Goal: Information Seeking & Learning: Compare options

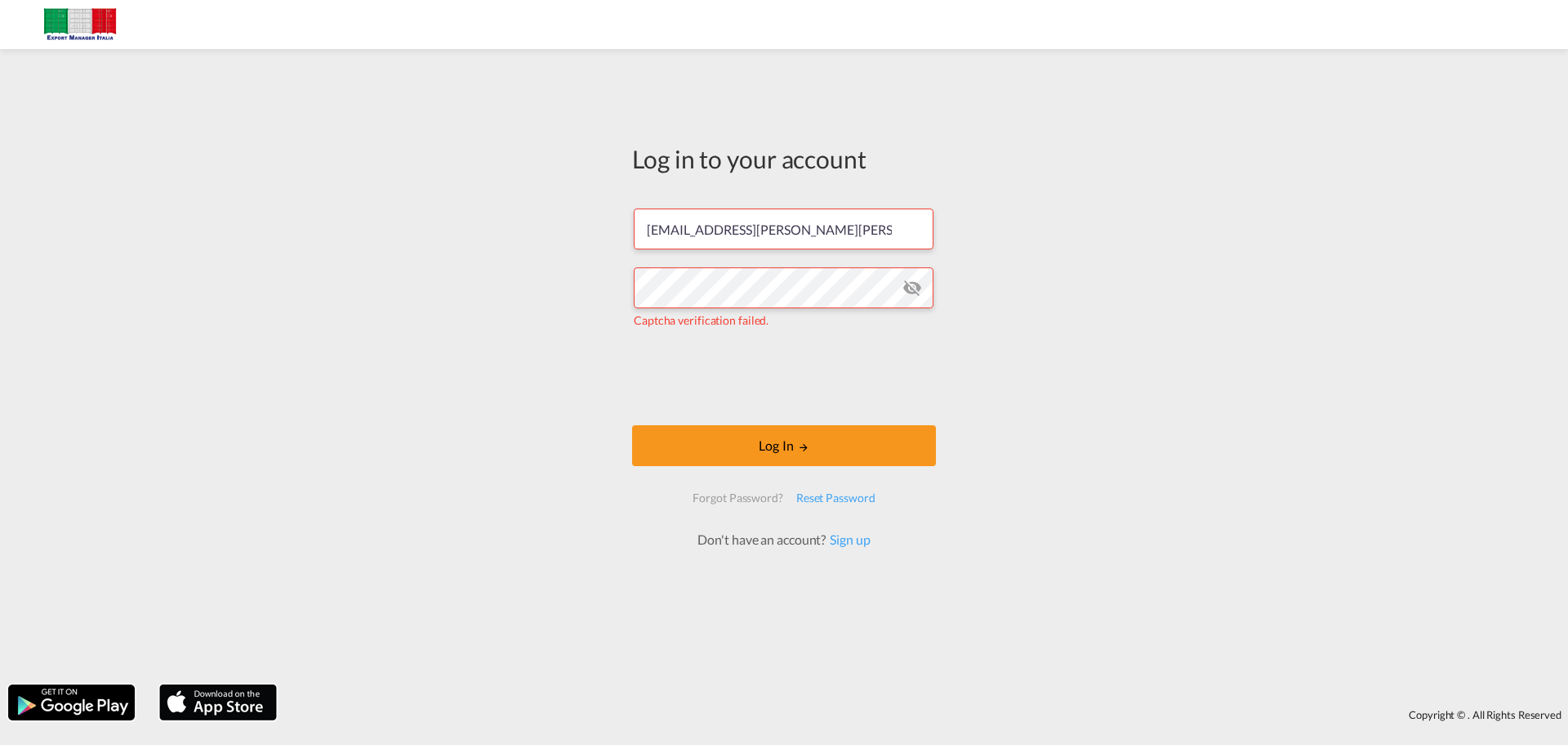
click at [915, 285] on md-icon "icon-eye-off" at bounding box center [912, 288] width 20 height 20
click at [795, 435] on button "Log In" at bounding box center [784, 445] width 304 height 41
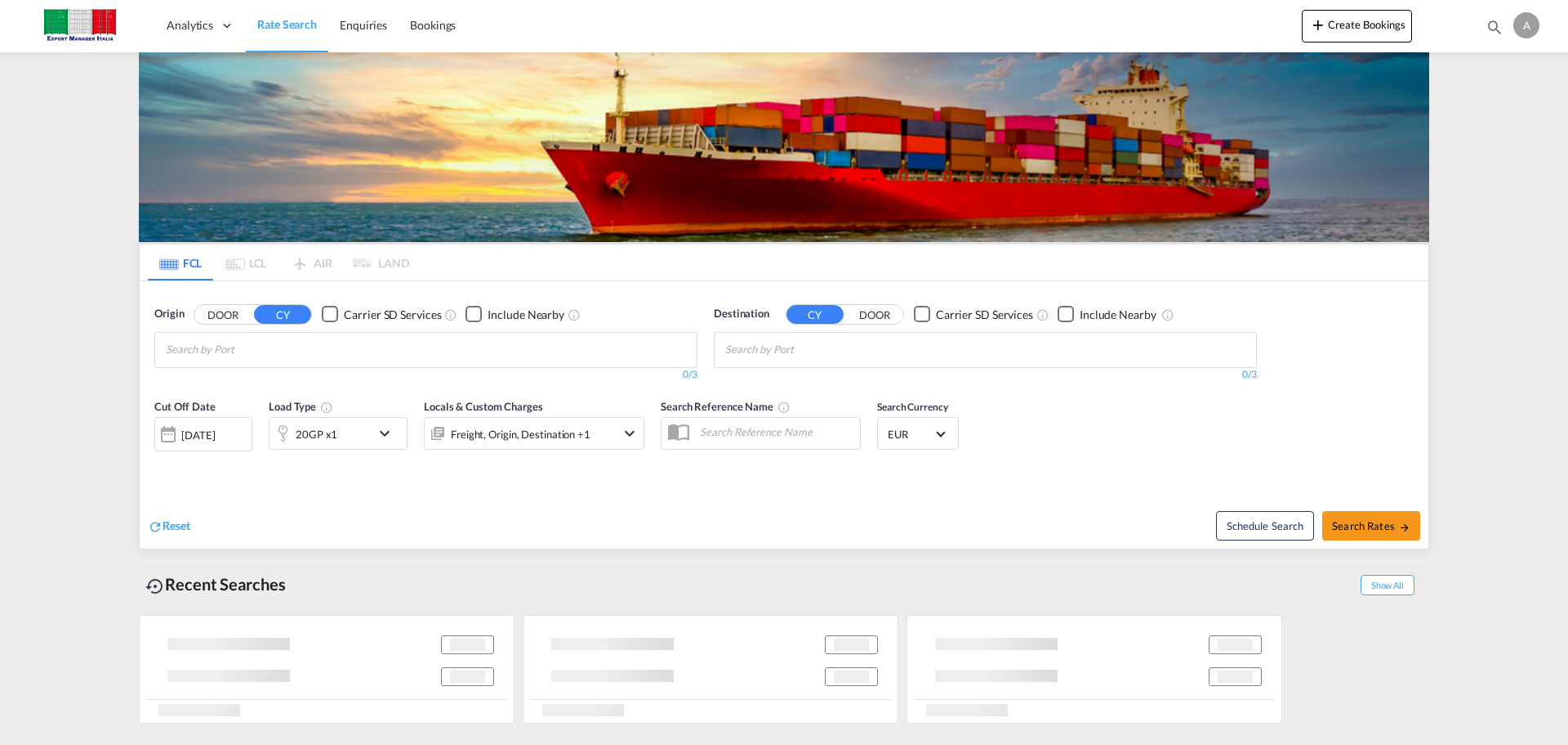
click at [321, 343] on input "Chips input." at bounding box center [243, 350] width 155 height 26
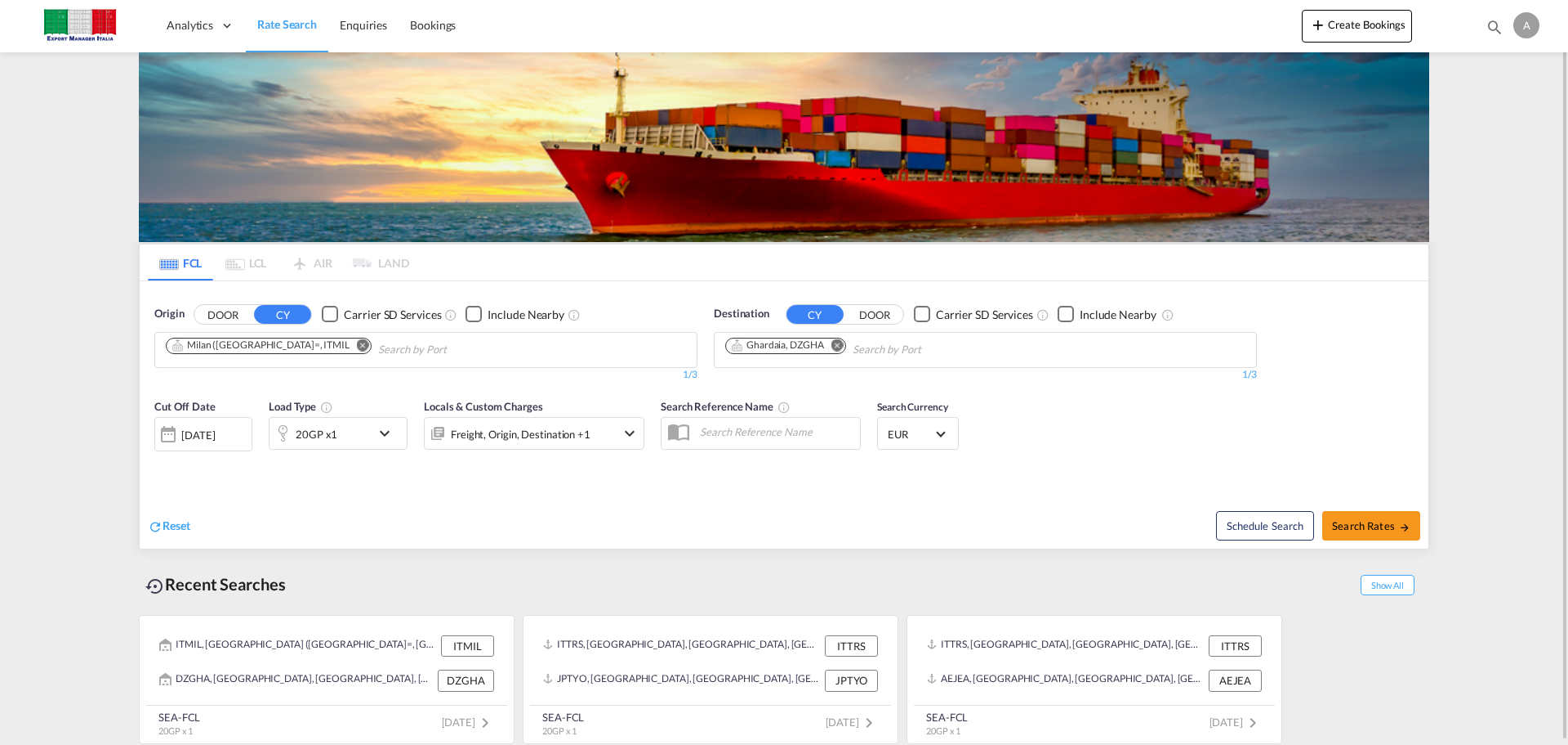
click at [841, 345] on md-icon "Remove" at bounding box center [837, 344] width 12 height 12
click at [357, 346] on md-icon "Remove" at bounding box center [363, 344] width 12 height 12
click at [269, 336] on body "Analytics Dashboard Rate Search Enquiries Bookings Analytics" at bounding box center [784, 372] width 1568 height 745
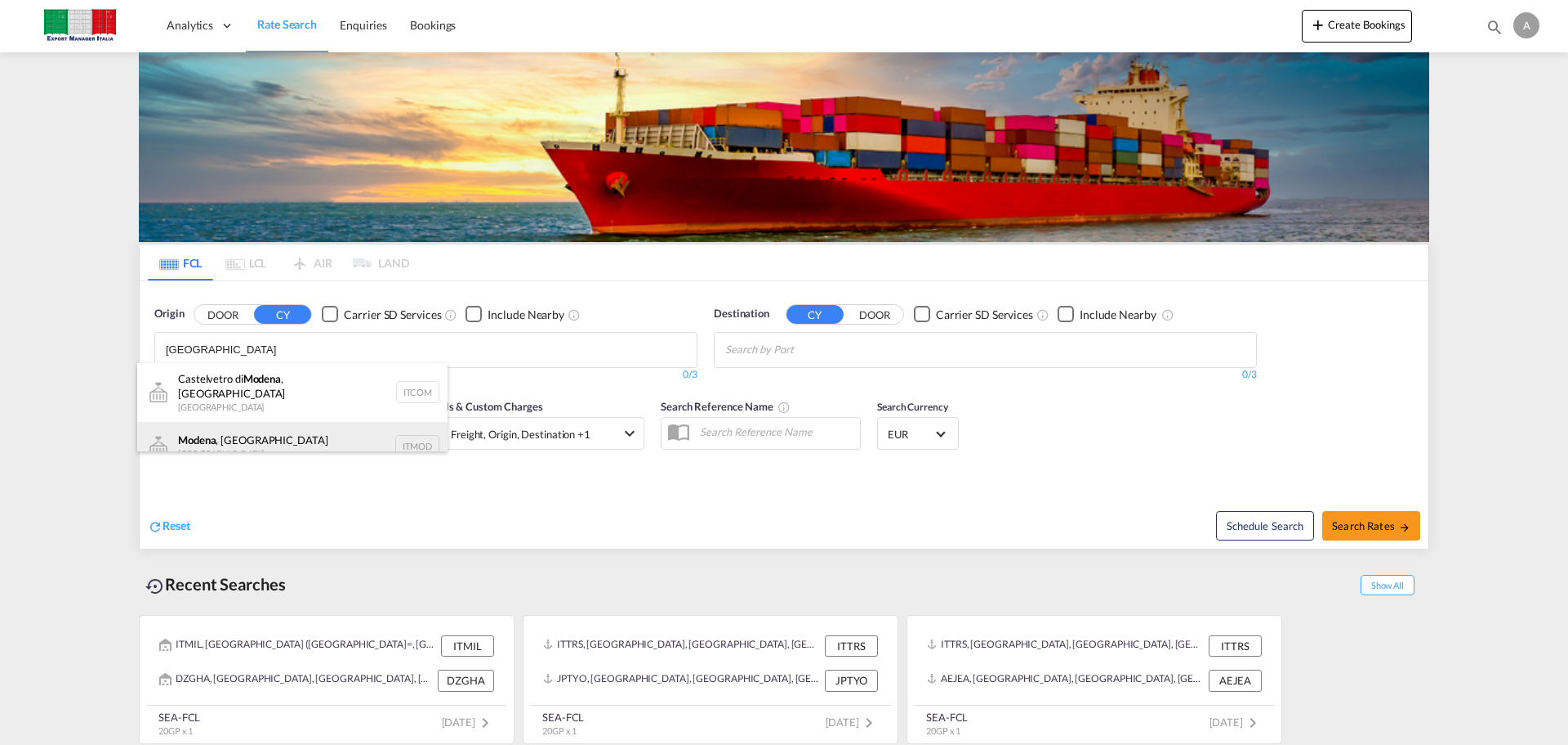
type input "[GEOGRAPHIC_DATA]"
drag, startPoint x: 228, startPoint y: 420, endPoint x: 248, endPoint y: 423, distance: 20.2
click at [228, 422] on div "[GEOGRAPHIC_DATA] , [GEOGRAPHIC_DATA] [GEOGRAPHIC_DATA] ITMOD" at bounding box center [292, 446] width 311 height 49
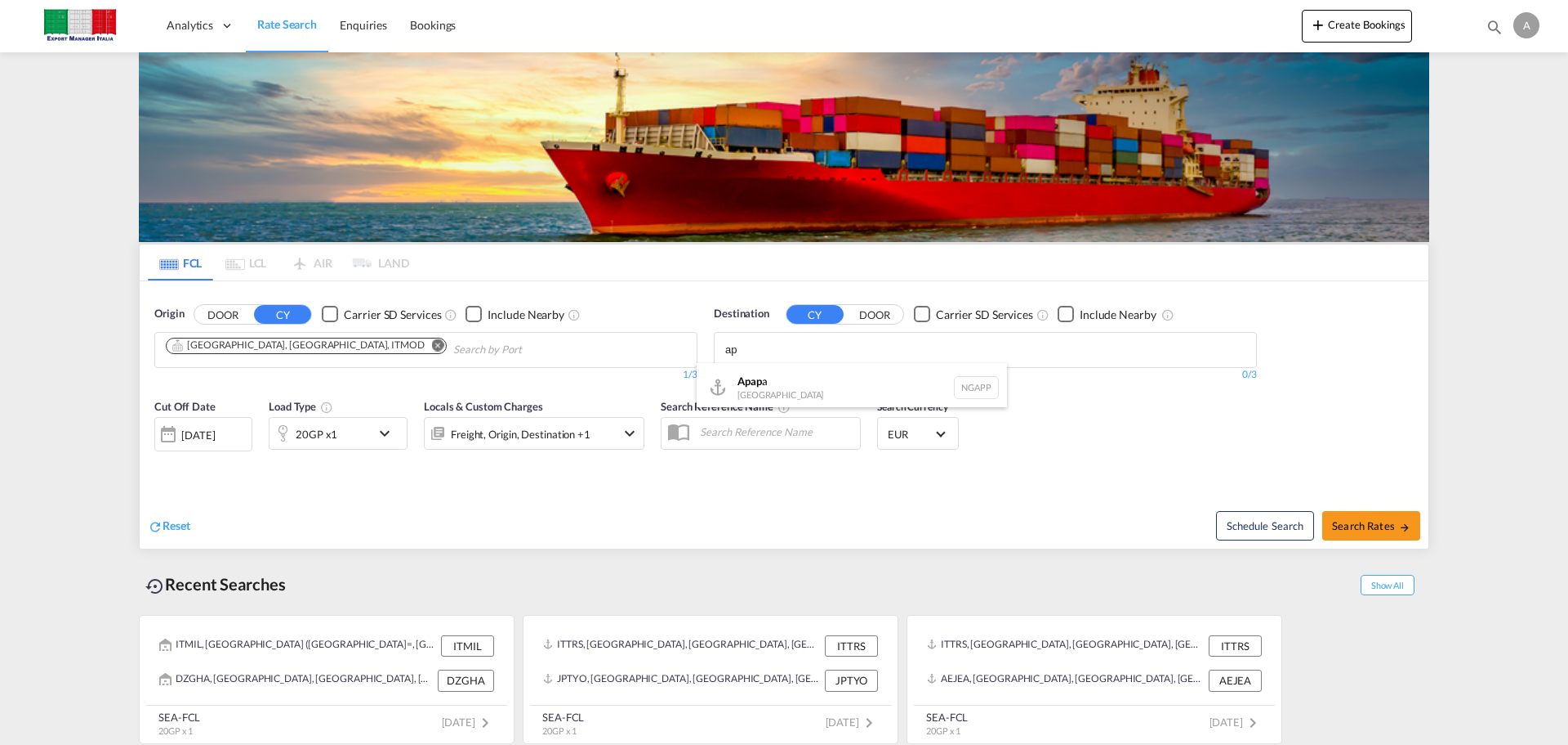
type input "a"
type input "l"
type input "apap"
click at [798, 369] on div "Apap a [GEOGRAPHIC_DATA] NGAPP" at bounding box center [851, 387] width 311 height 49
click at [215, 441] on div "[DATE]" at bounding box center [198, 435] width 34 height 15
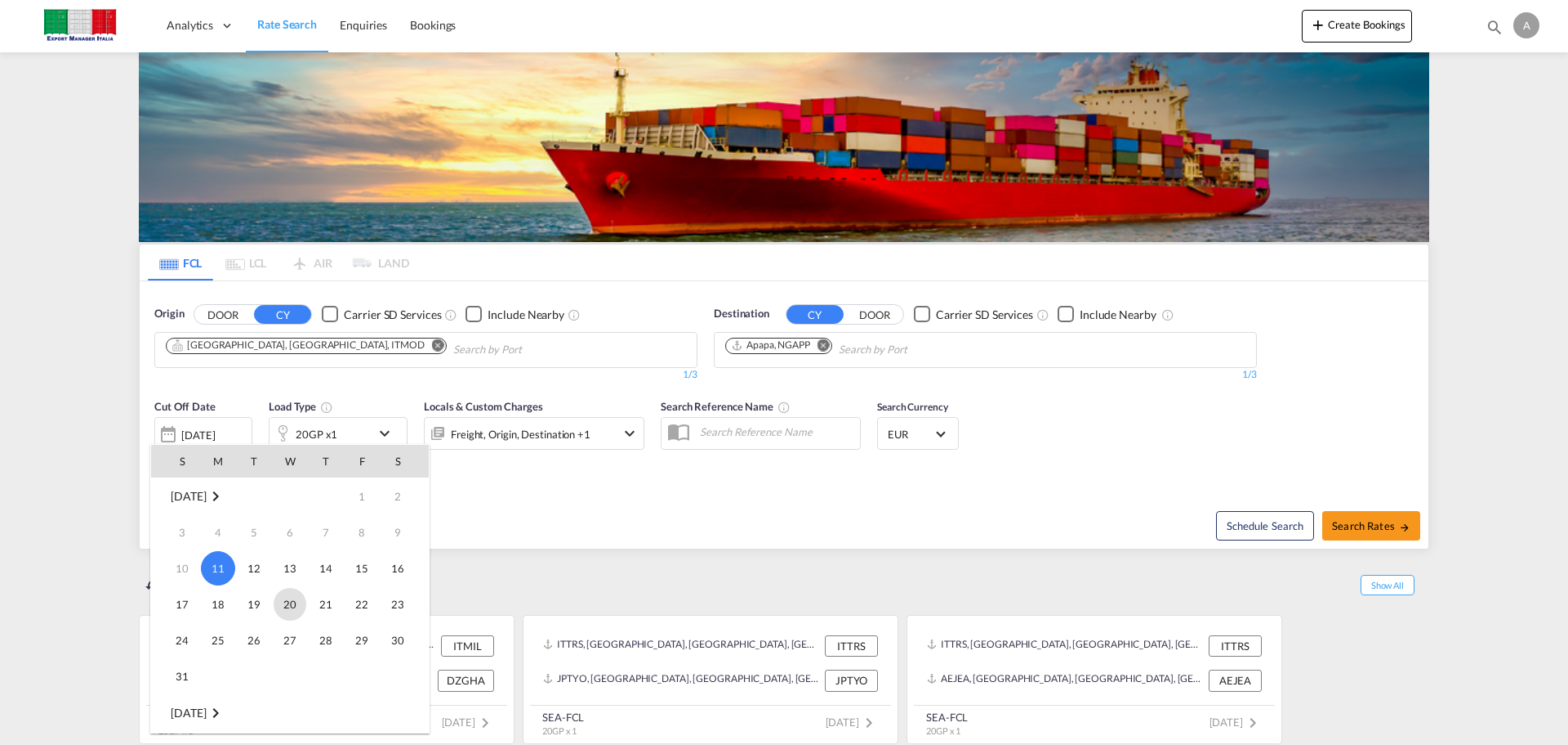
click at [287, 602] on span "20" at bounding box center [290, 604] width 33 height 33
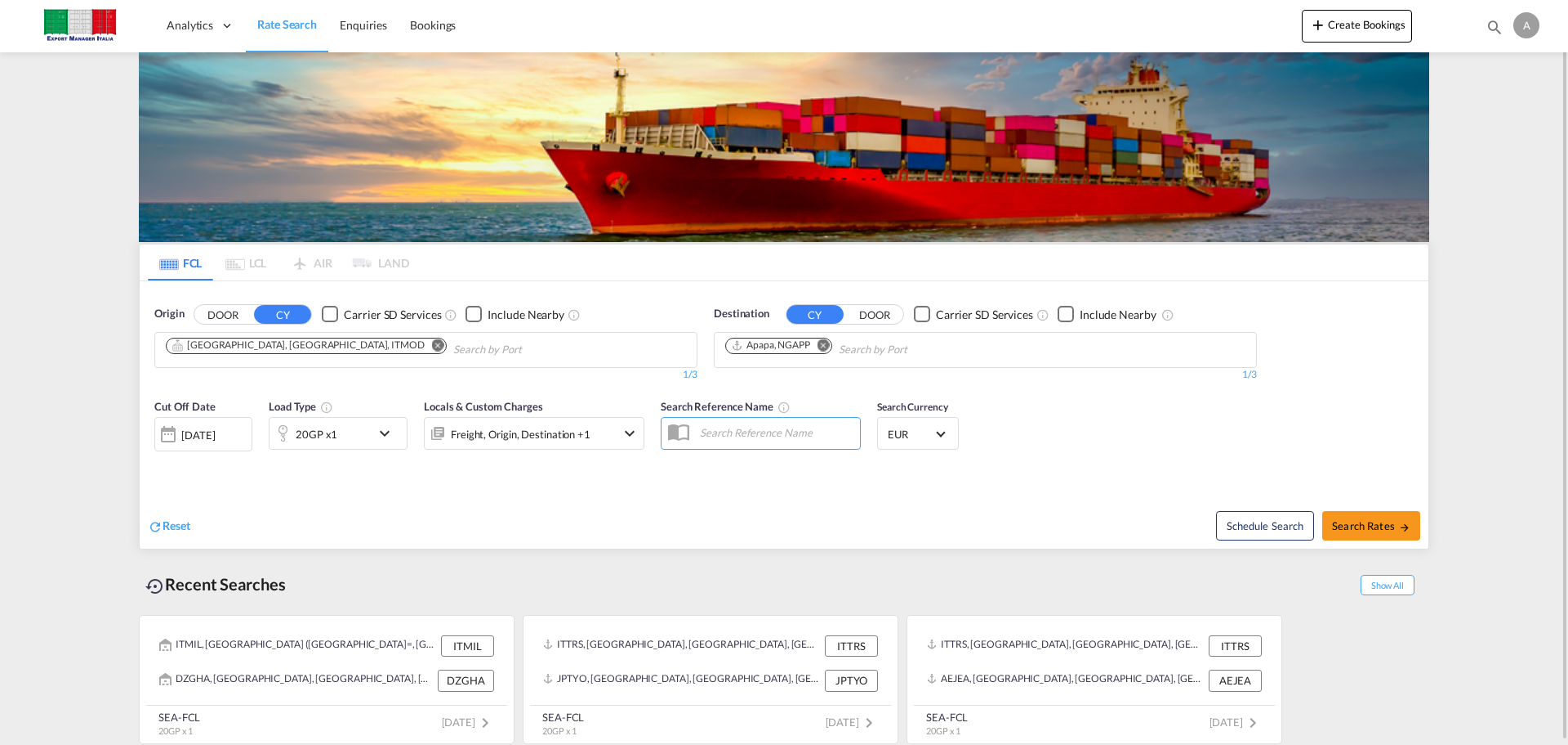
click at [362, 435] on div "20GP x1" at bounding box center [320, 433] width 101 height 33
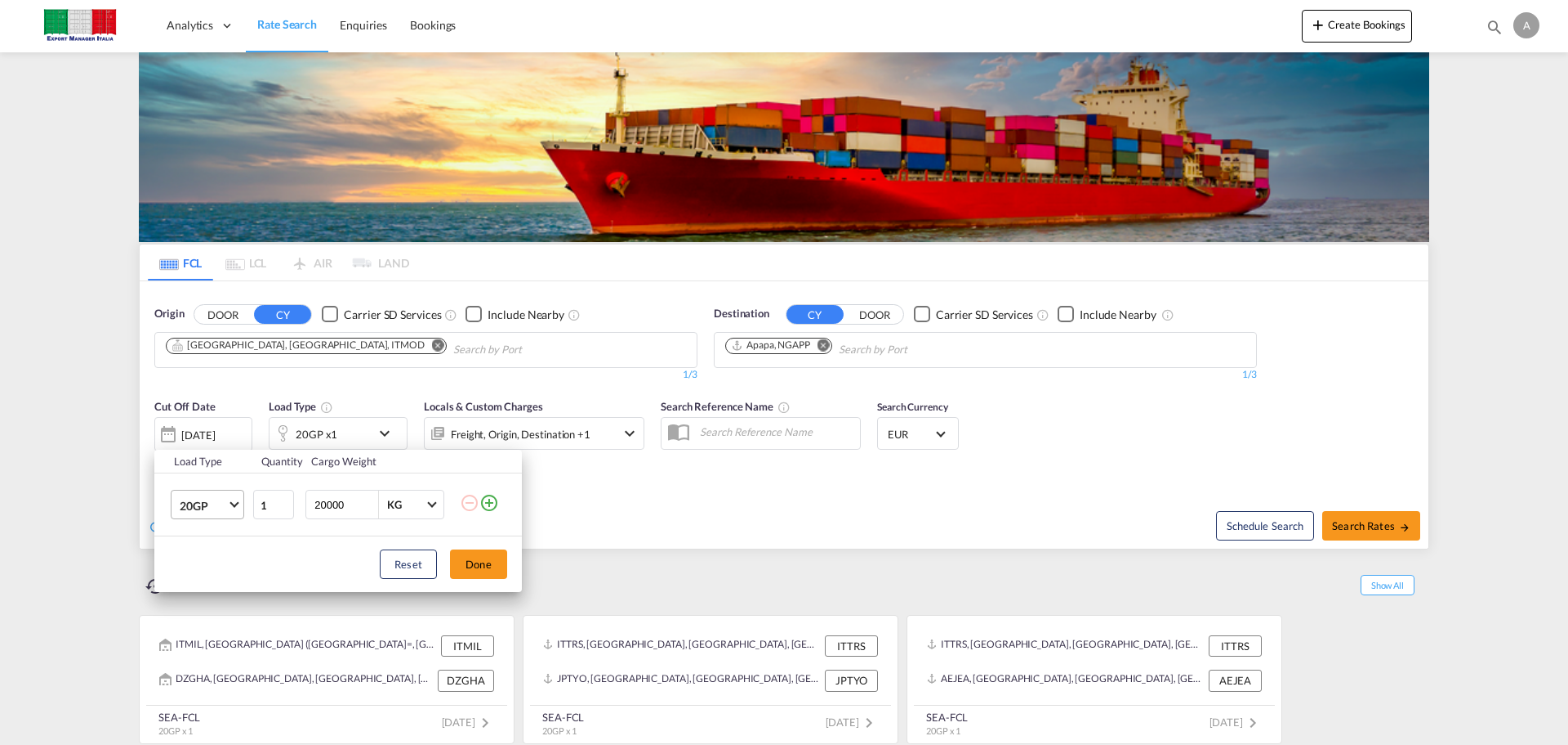
click at [236, 504] on span "Choose: \a20GP" at bounding box center [234, 503] width 9 height 9
click at [220, 542] on md-option "40GP" at bounding box center [222, 544] width 111 height 39
click at [496, 561] on button "Done" at bounding box center [478, 563] width 57 height 29
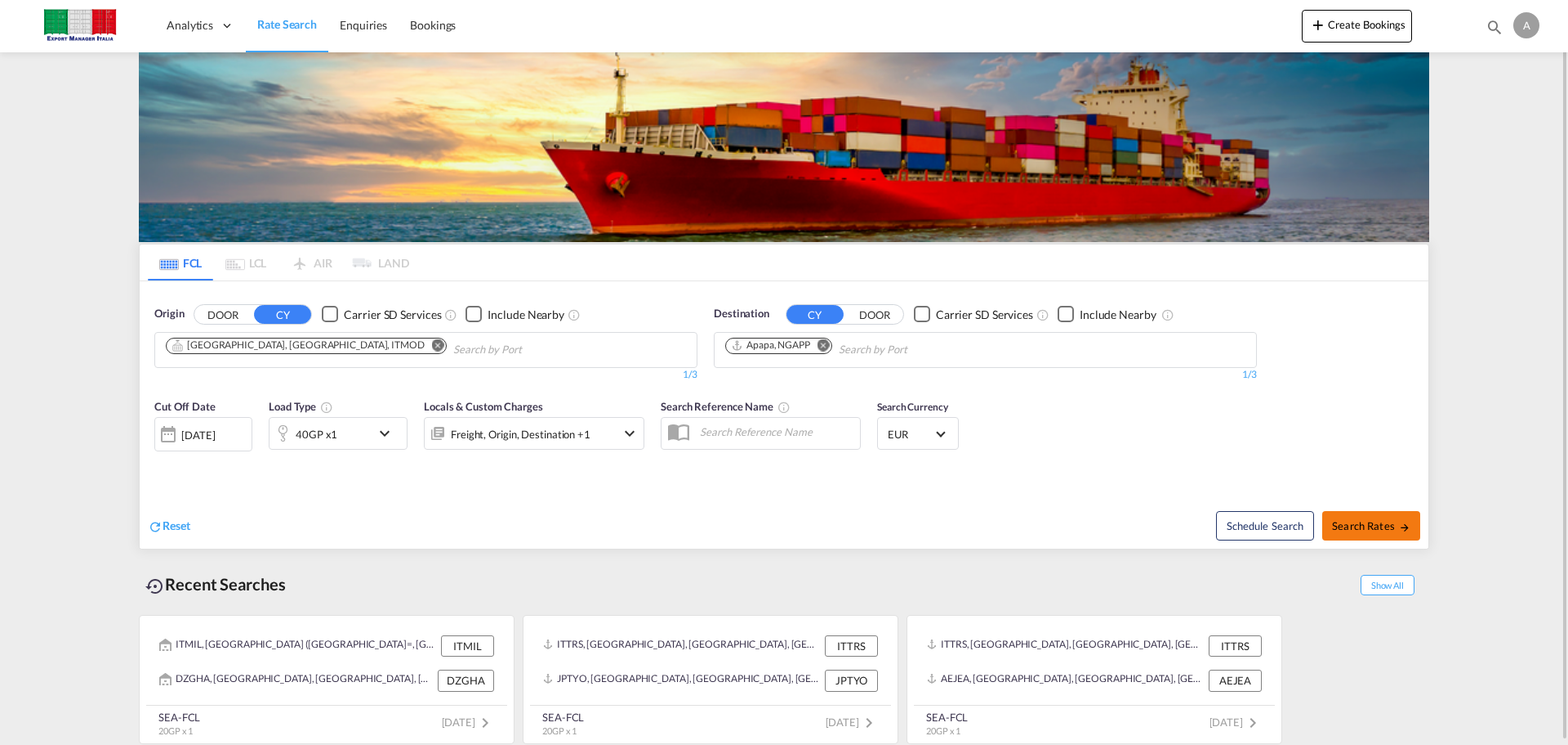
click at [1358, 523] on span "Search Rates" at bounding box center [1371, 525] width 78 height 13
type input "ITMOD to NGAPP / [DATE]"
